Goal: Task Accomplishment & Management: Manage account settings

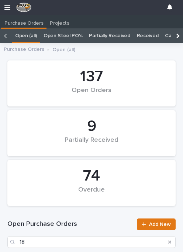
scroll to position [74, 0]
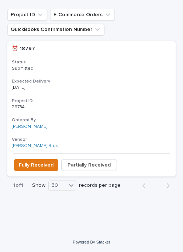
scroll to position [247, 0]
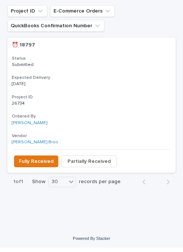
type input "18797"
click at [35, 160] on button "Fully Received" at bounding box center [36, 166] width 44 height 12
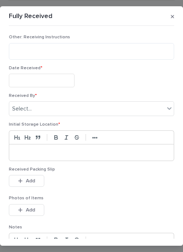
click at [46, 76] on input "text" at bounding box center [42, 81] width 66 height 14
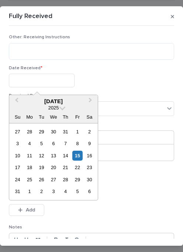
click at [79, 154] on div "15" at bounding box center [77, 156] width 10 height 10
type input "**********"
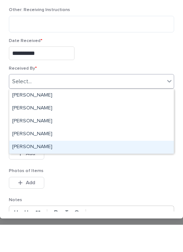
click at [73, 168] on div "[PERSON_NAME]" at bounding box center [91, 174] width 164 height 13
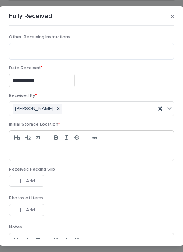
click at [57, 148] on div at bounding box center [91, 152] width 164 height 16
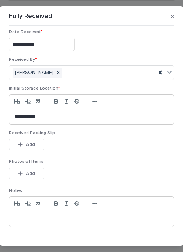
scroll to position [39, 0]
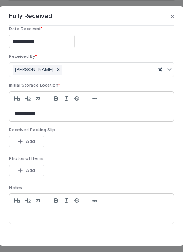
click at [35, 140] on button "Add" at bounding box center [26, 142] width 35 height 12
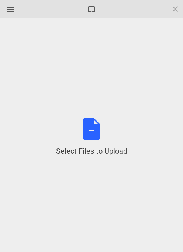
click at [93, 108] on div "Select Files to Upload or Drag and Drop, Copy and Paste Files" at bounding box center [91, 136] width 161 height 215
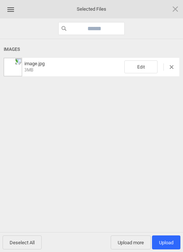
click at [136, 238] on span "Upload more" at bounding box center [130, 242] width 40 height 14
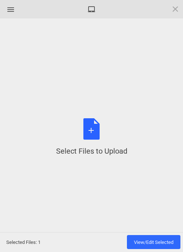
click at [95, 132] on div "Select Files to Upload or Drag and Drop, Copy and Paste Files" at bounding box center [91, 137] width 71 height 38
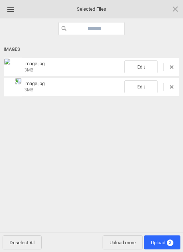
click at [165, 239] on span "Upload 2" at bounding box center [162, 242] width 36 height 14
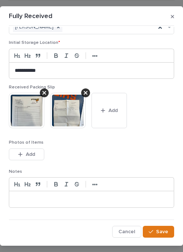
scroll to position [81, 0]
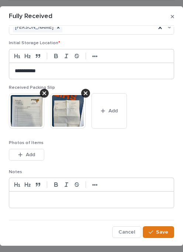
click at [161, 228] on button "Save" at bounding box center [158, 232] width 31 height 12
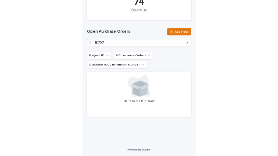
scroll to position [173, 0]
